Goal: Book appointment/travel/reservation

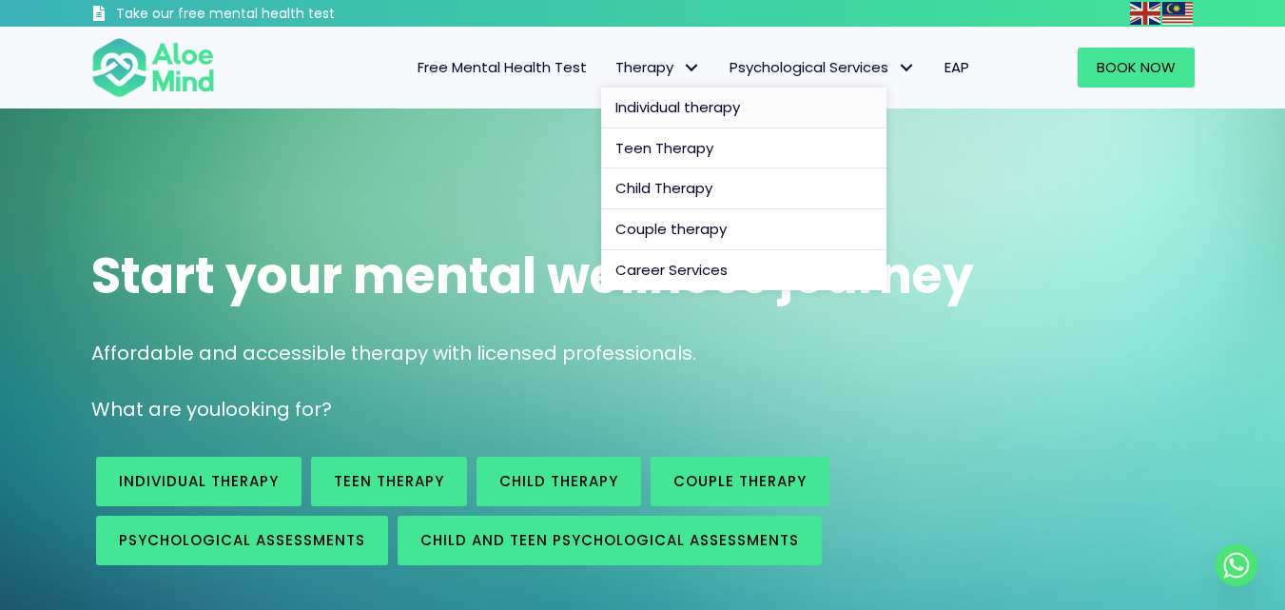
click at [652, 97] on span "Individual therapy" at bounding box center [677, 107] width 125 height 20
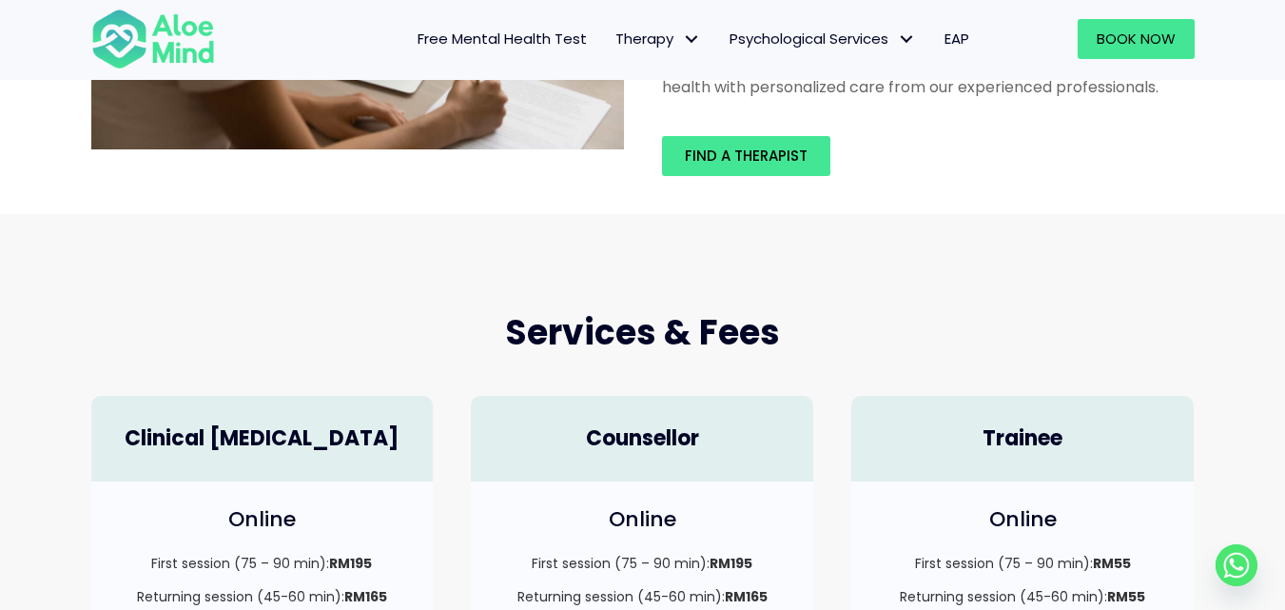
scroll to position [475, 0]
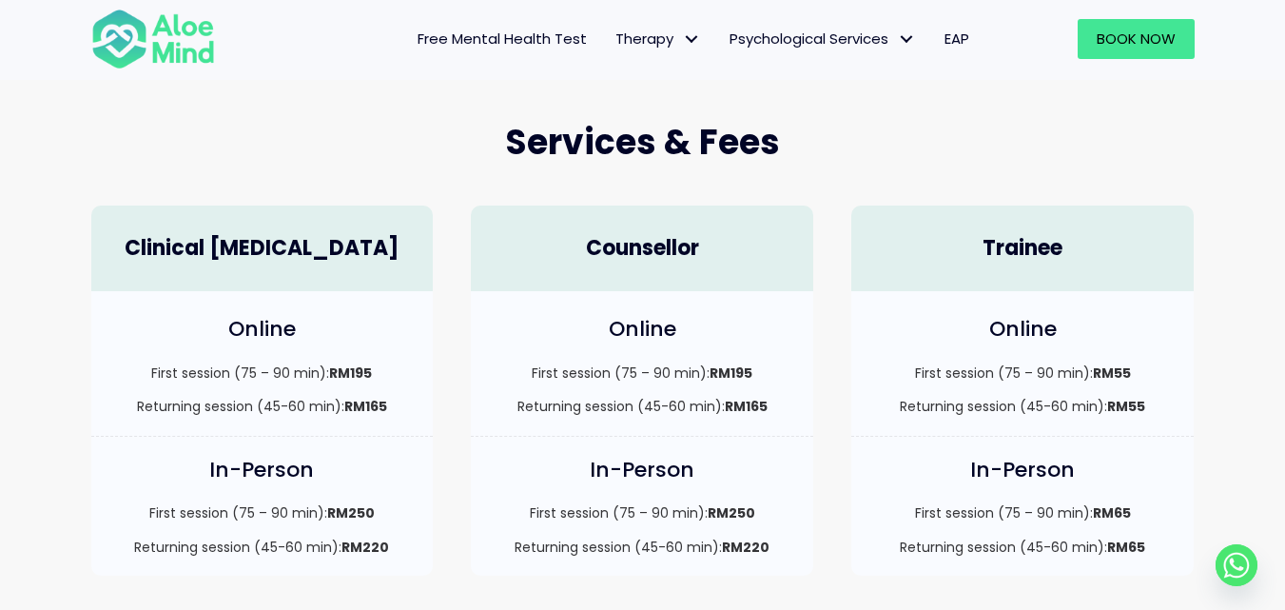
click at [1057, 266] on div "Trainee" at bounding box center [1022, 248] width 342 height 87
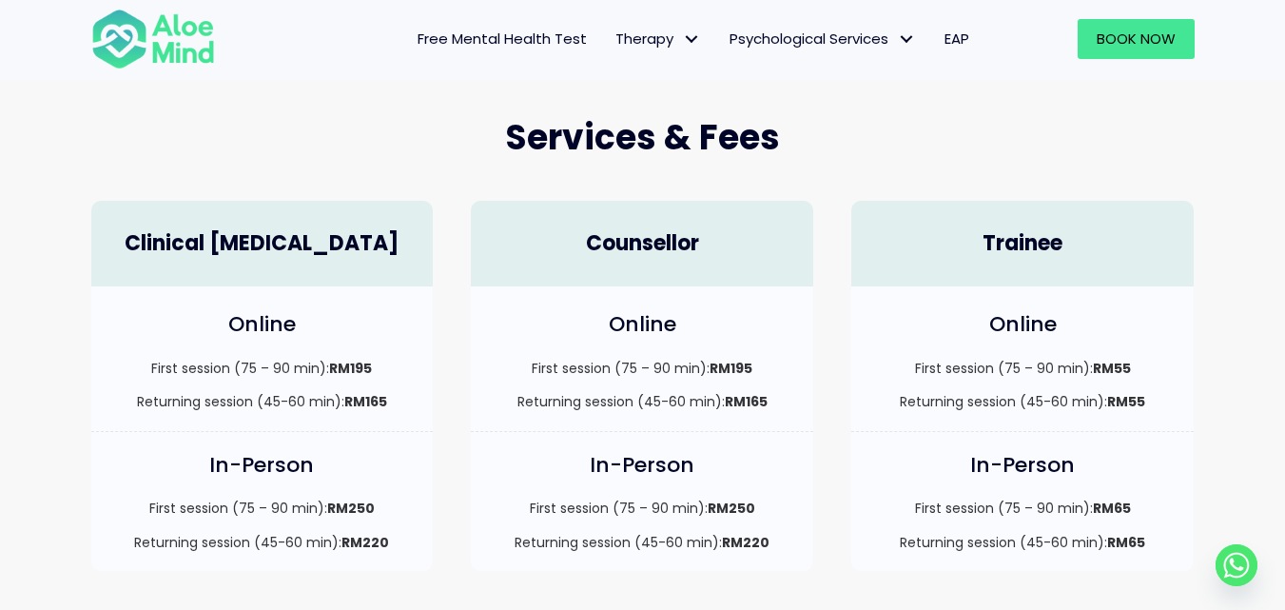
scroll to position [380, 0]
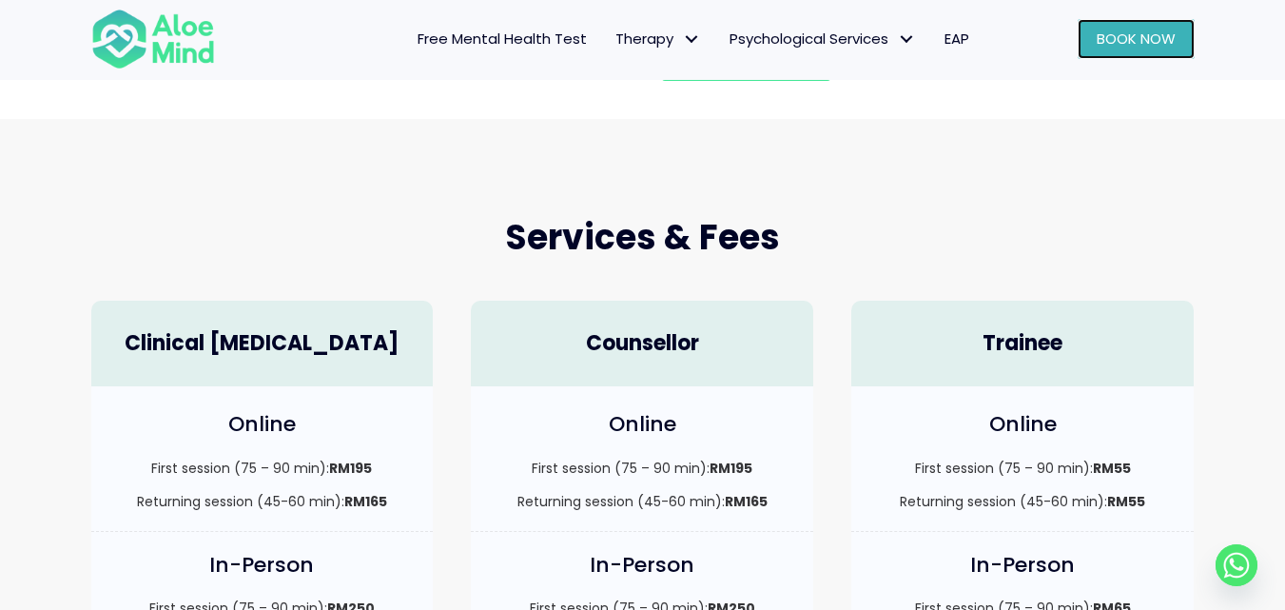
click at [1147, 40] on span "Book Now" at bounding box center [1135, 39] width 79 height 20
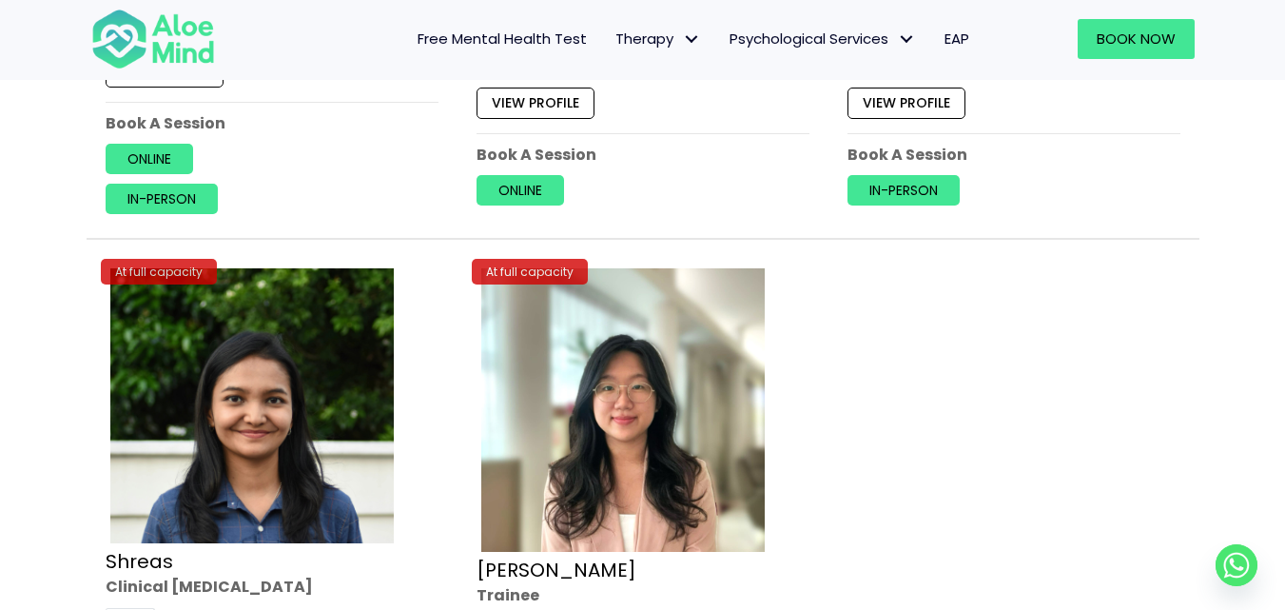
scroll to position [7798, 0]
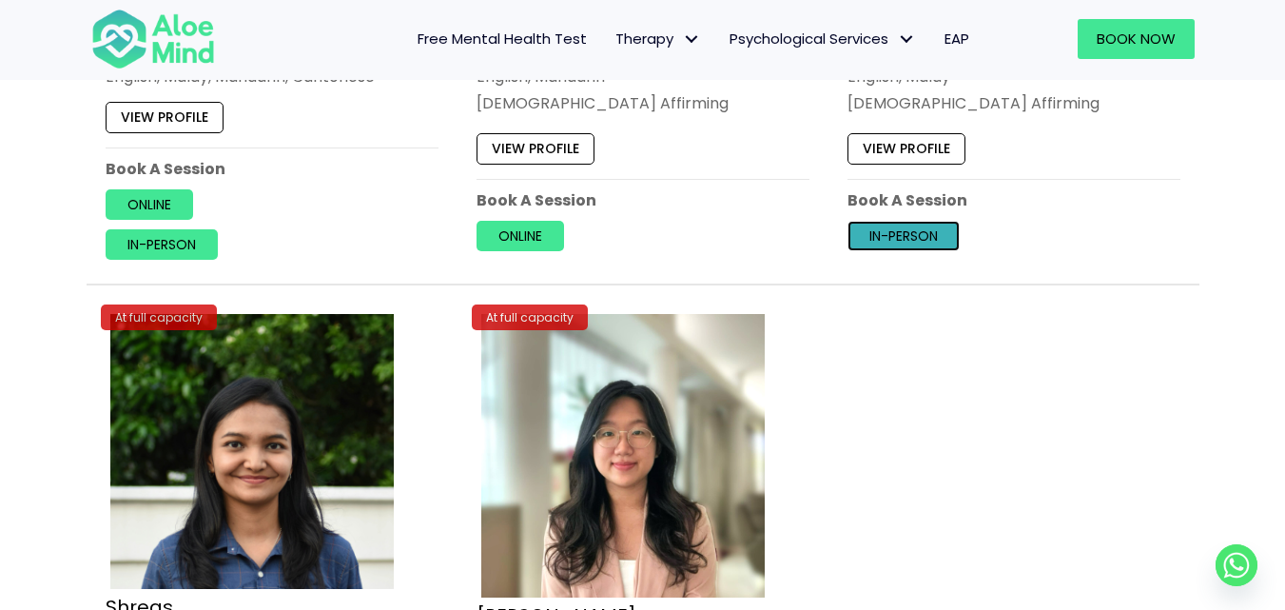
click at [902, 237] on link "In-person" at bounding box center [903, 236] width 112 height 30
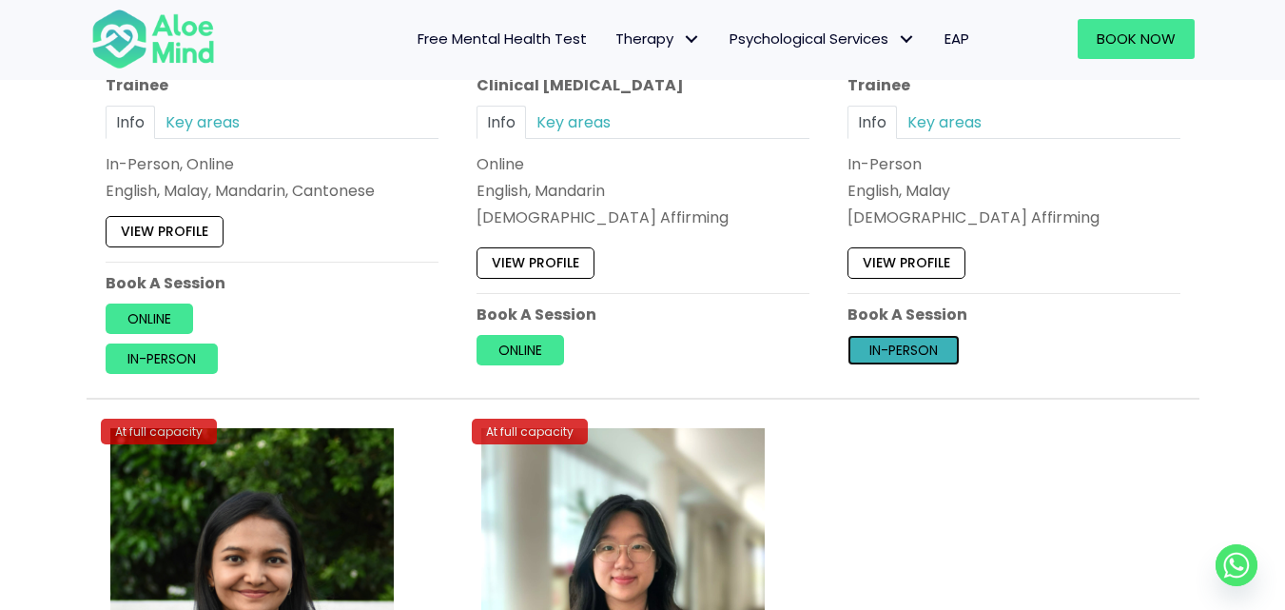
scroll to position [7608, 0]
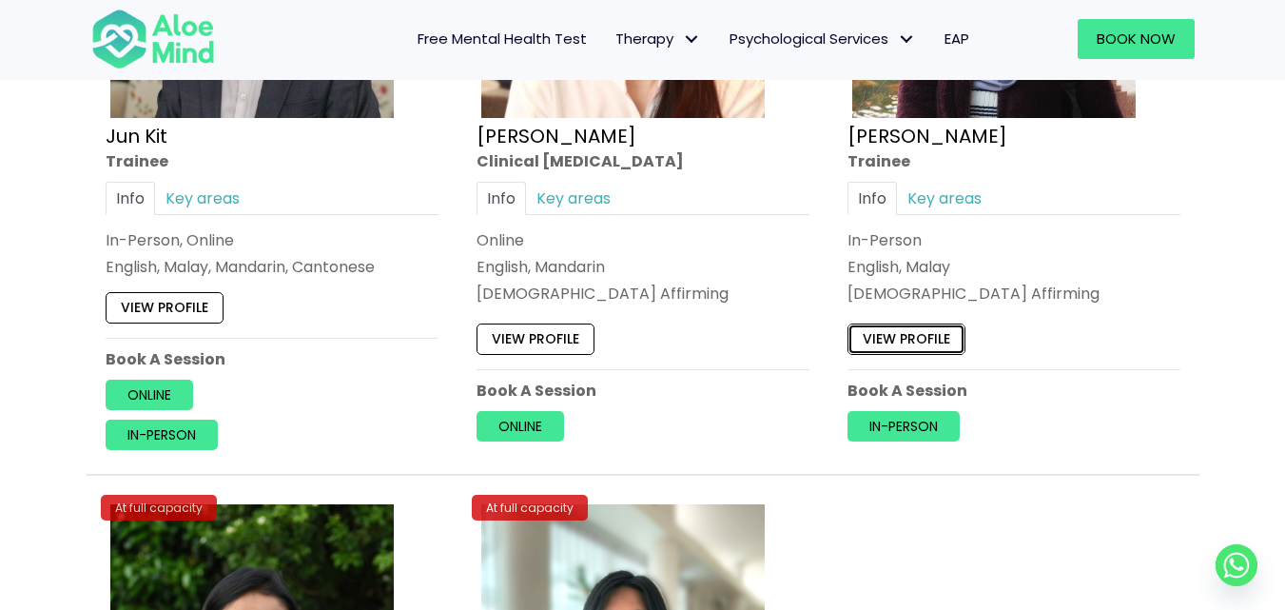
click at [920, 340] on link "View profile" at bounding box center [906, 338] width 118 height 30
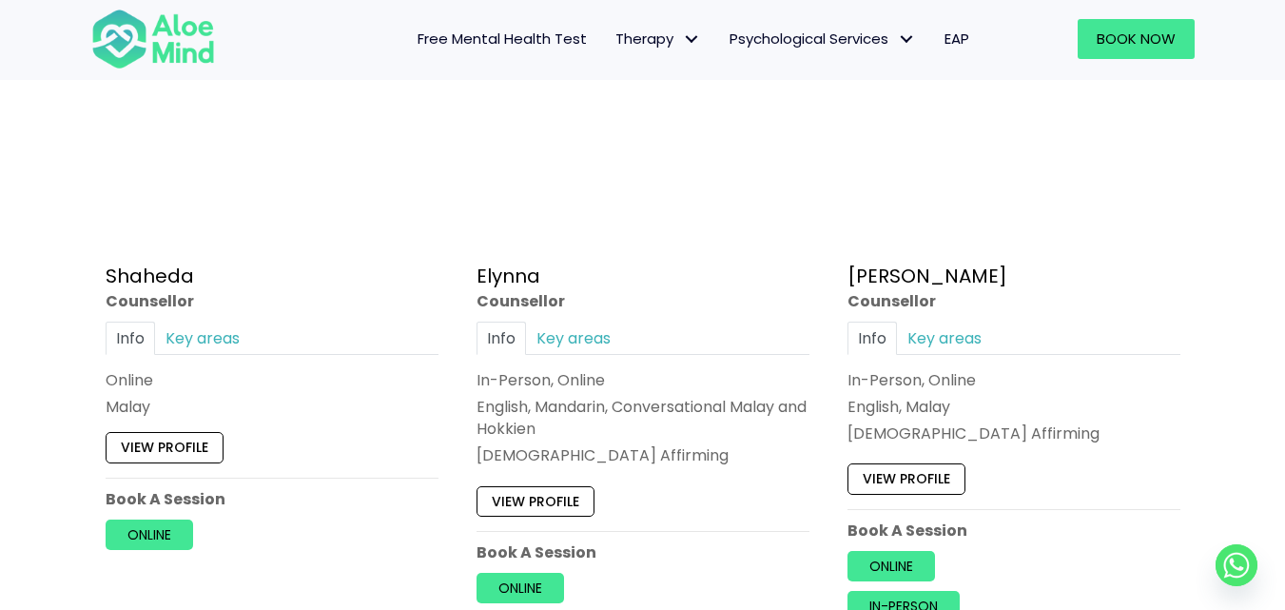
scroll to position [1712, 0]
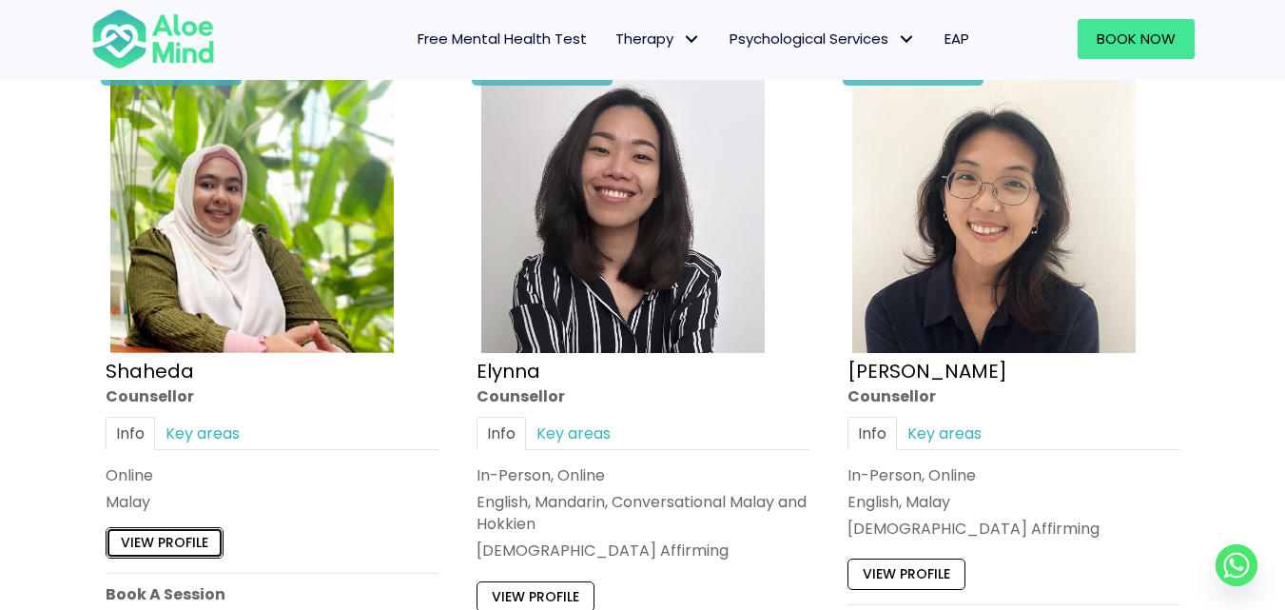
click at [146, 551] on link "View profile" at bounding box center [165, 543] width 118 height 30
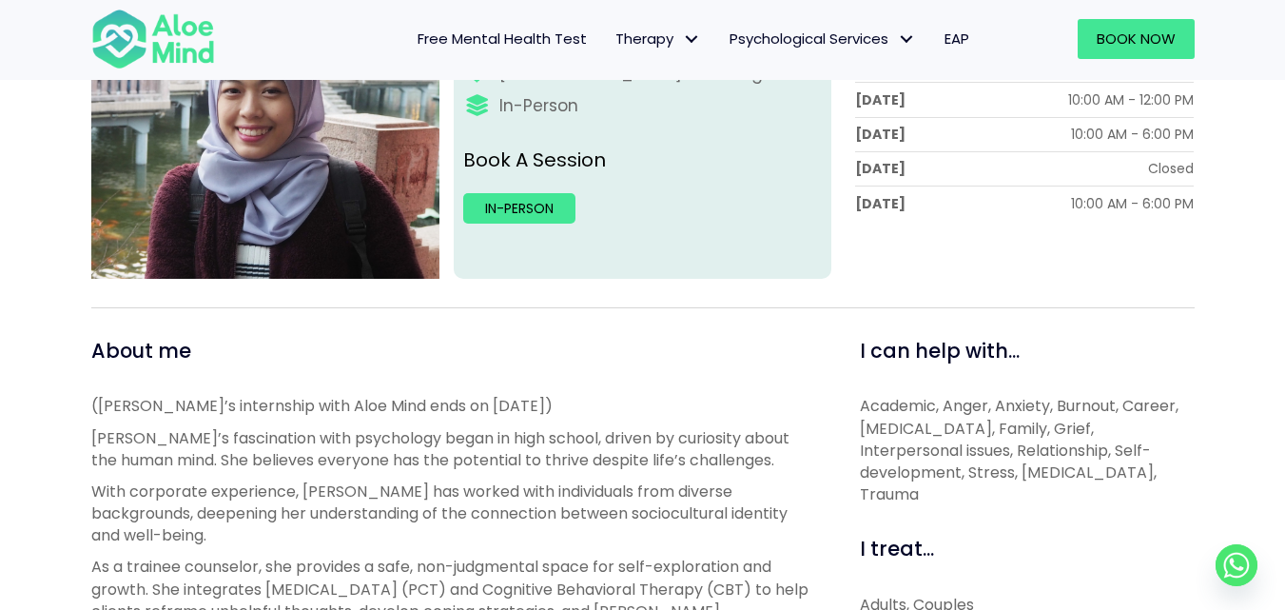
scroll to position [475, 0]
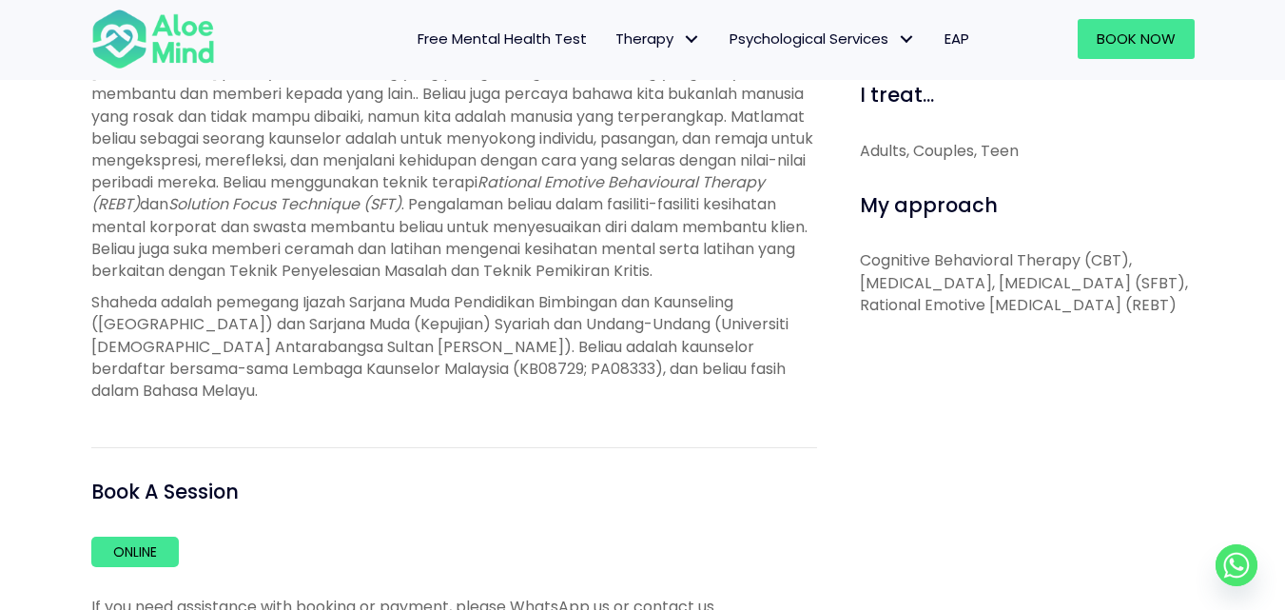
scroll to position [1046, 0]
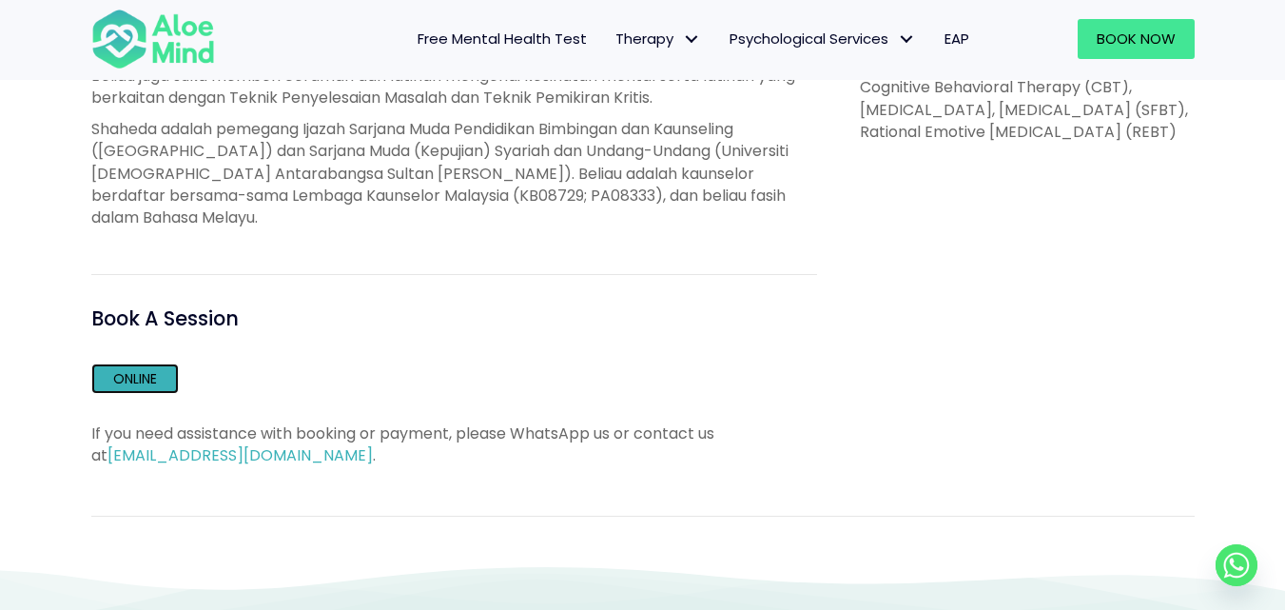
click at [155, 381] on link "Online" at bounding box center [134, 378] width 87 height 30
